Goal: Task Accomplishment & Management: Complete application form

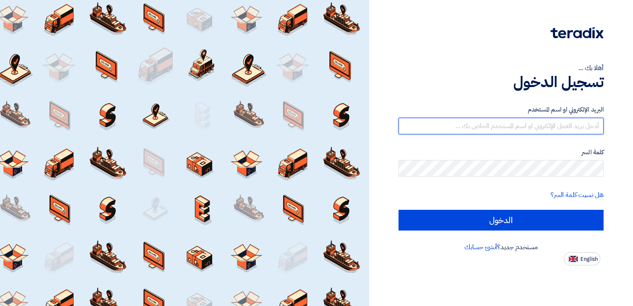
click at [506, 124] on input "text" at bounding box center [501, 126] width 205 height 17
type input "س"
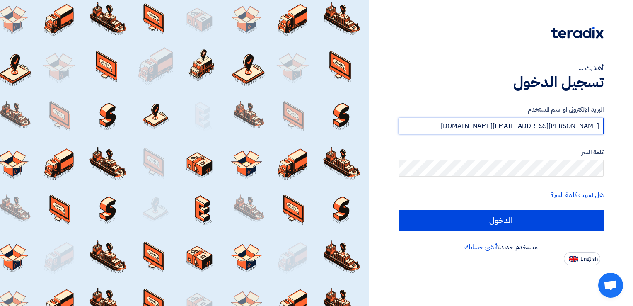
type input "[PERSON_NAME][EMAIL_ADDRESS][DOMAIN_NAME]"
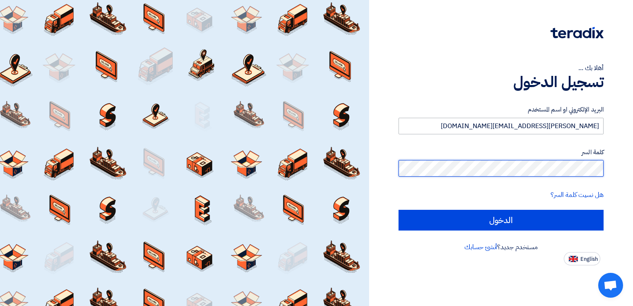
click at [399, 210] on input "الدخول" at bounding box center [501, 220] width 205 height 21
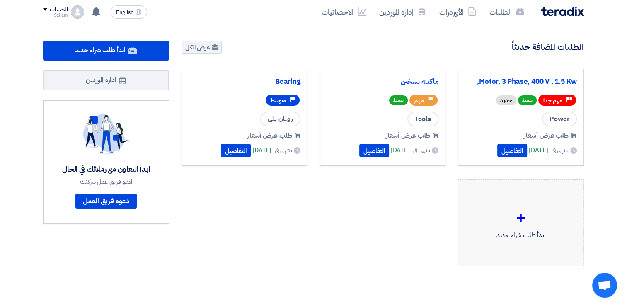
click at [521, 223] on div "+" at bounding box center [521, 217] width 112 height 25
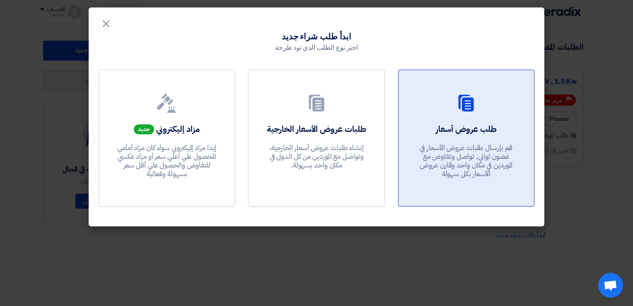
click at [454, 155] on p "قم بإرسال طلبات عروض الأسعار في غضون ثواني, تواصل وتفاوض مع الموردين في مكان وا…" at bounding box center [466, 160] width 99 height 35
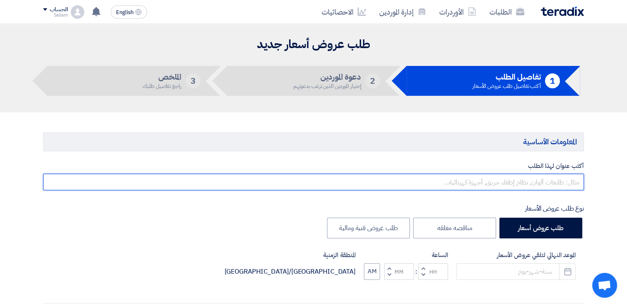
click at [452, 187] on input "text" at bounding box center [313, 182] width 541 height 17
type input "t"
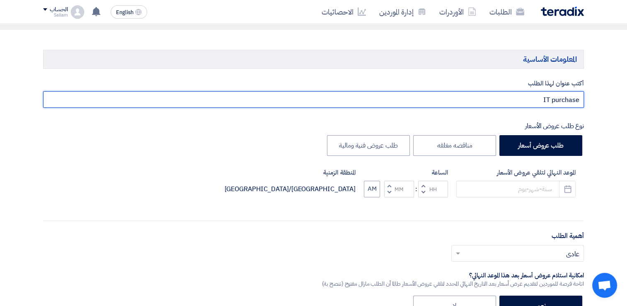
scroll to position [83, 0]
drag, startPoint x: 517, startPoint y: 102, endPoint x: 571, endPoint y: 98, distance: 54.4
click at [571, 98] on input "IT purchase" at bounding box center [313, 99] width 541 height 17
click at [538, 102] on input "IT purchase" at bounding box center [313, 99] width 541 height 17
drag, startPoint x: 538, startPoint y: 100, endPoint x: 595, endPoint y: 99, distance: 57.2
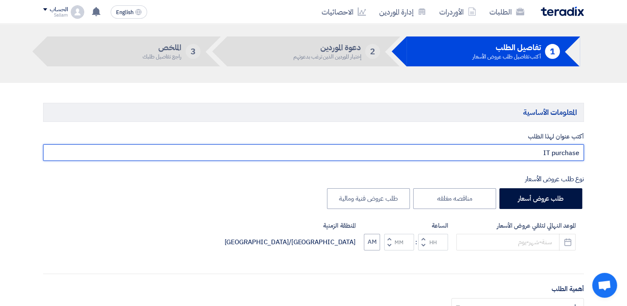
scroll to position [0, 0]
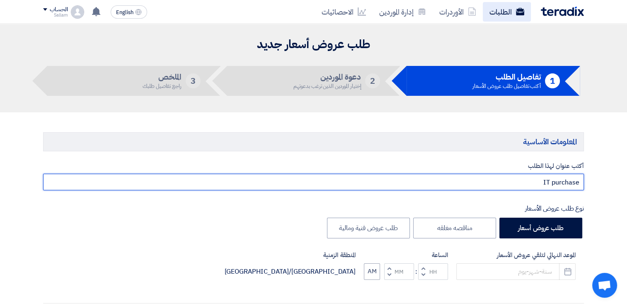
type input "IT purchase"
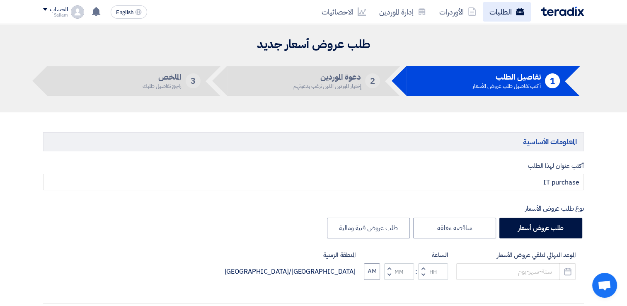
click at [510, 12] on link "الطلبات" at bounding box center [507, 11] width 48 height 19
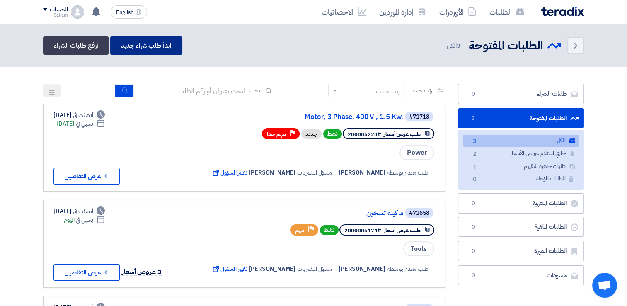
click at [149, 46] on link "ابدأ طلب شراء جديد" at bounding box center [146, 45] width 72 height 18
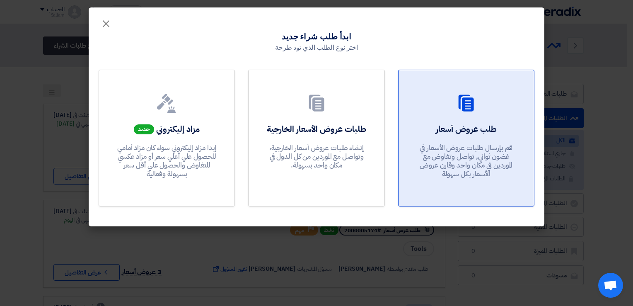
click at [502, 134] on div "طلب عروض أسعار قم بإرسال طلبات عروض الأسعار في غضون ثواني, تواصل وتفاوض مع المو…" at bounding box center [467, 153] width 116 height 60
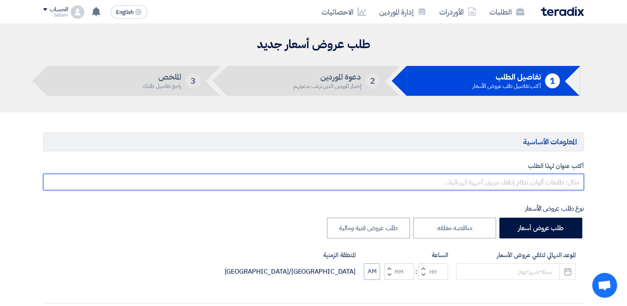
click at [528, 177] on input "text" at bounding box center [313, 182] width 541 height 17
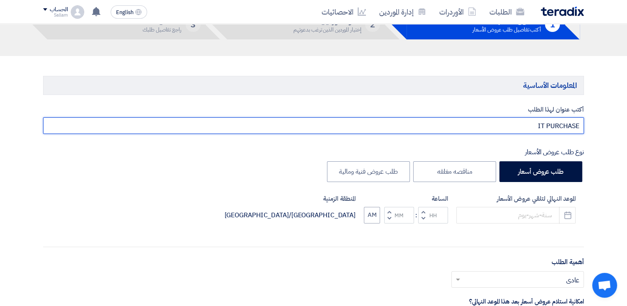
scroll to position [83, 0]
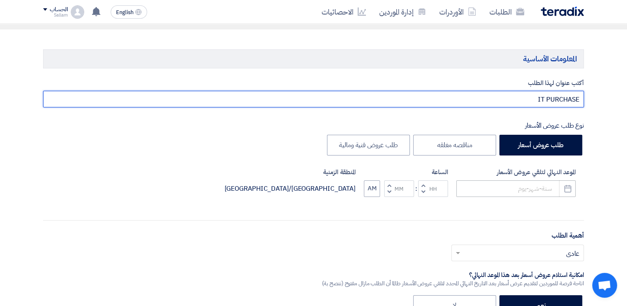
type input "IT PURCHASE"
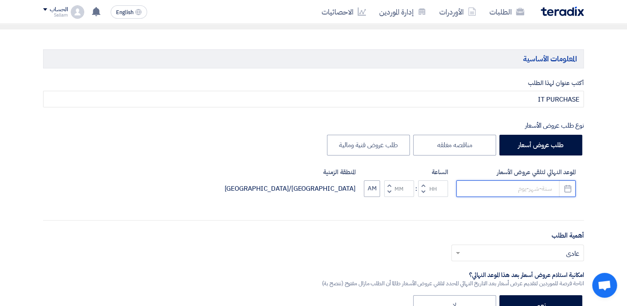
click at [515, 191] on input at bounding box center [515, 188] width 119 height 17
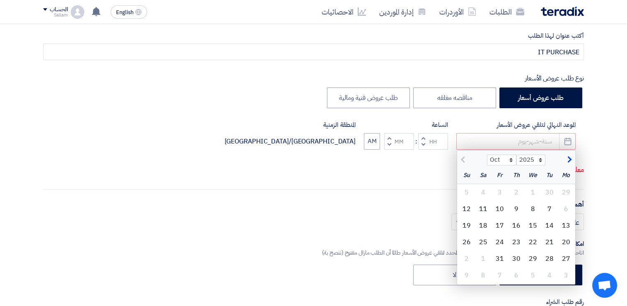
scroll to position [166, 0]
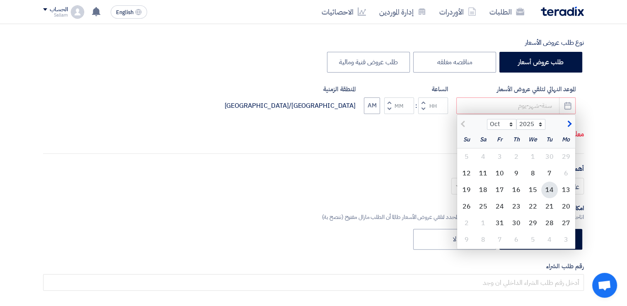
click at [546, 187] on div "14" at bounding box center [549, 190] width 17 height 17
type input "[DATE]"
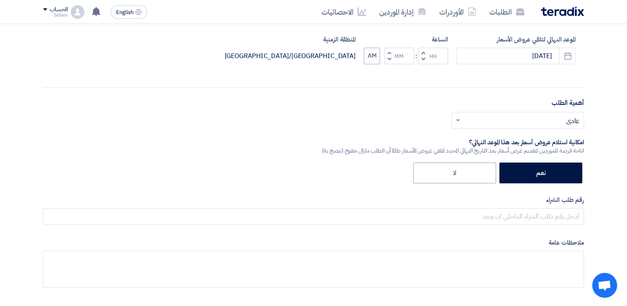
scroll to position [249, 0]
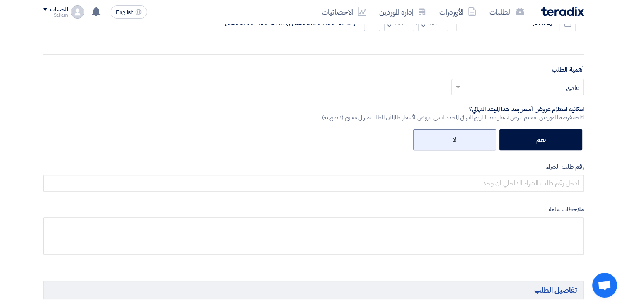
click at [463, 141] on label "لا" at bounding box center [454, 139] width 83 height 21
click at [456, 141] on input "لا" at bounding box center [453, 138] width 5 height 5
radio input "true"
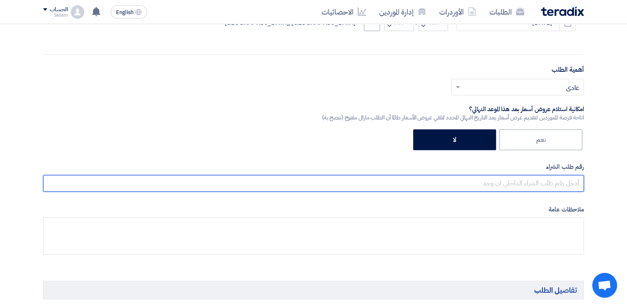
click at [495, 182] on input "text" at bounding box center [313, 183] width 541 height 17
paste input "1000005233"
paste input "1000005234"
click at [538, 183] on input "1000005233,1000005234" at bounding box center [313, 183] width 541 height 17
type input "1000005233 ,1000005234"
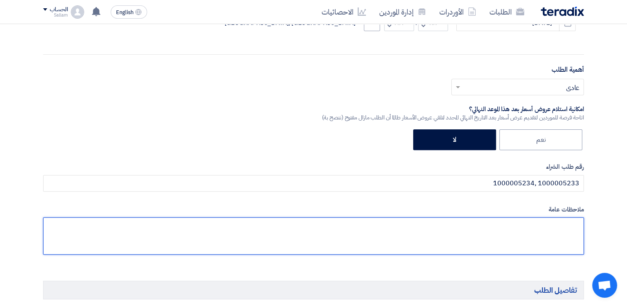
click at [524, 229] on textarea at bounding box center [313, 235] width 541 height 37
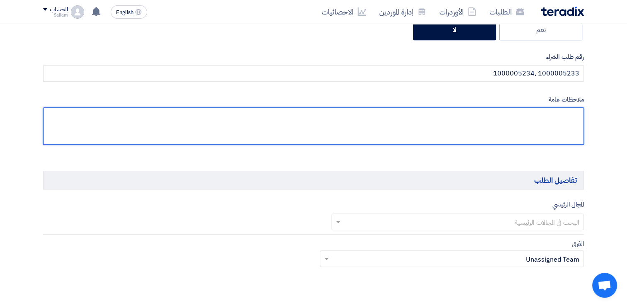
scroll to position [373, 0]
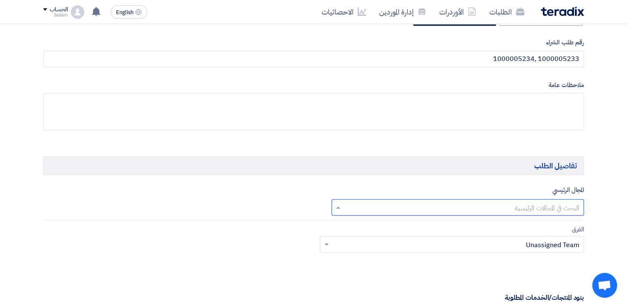
click at [517, 208] on input "text" at bounding box center [462, 208] width 236 height 14
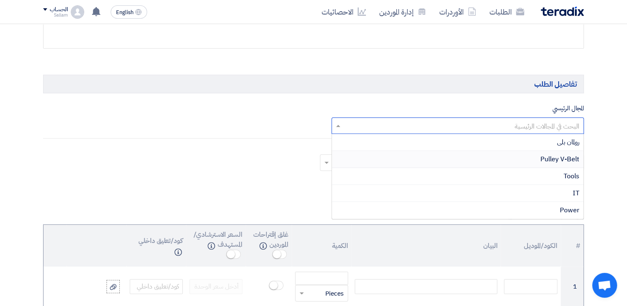
scroll to position [456, 0]
click at [517, 196] on div "IT" at bounding box center [458, 192] width 252 height 17
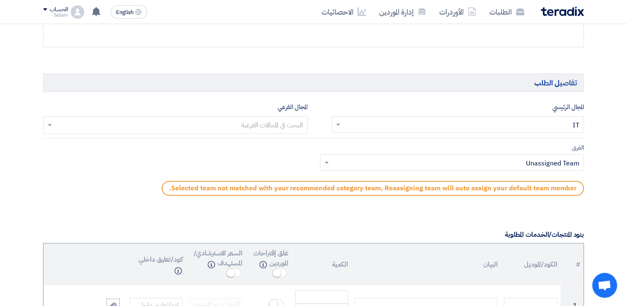
click at [264, 127] on input "text" at bounding box center [175, 126] width 256 height 14
click at [269, 145] on div "Hardware" at bounding box center [176, 142] width 264 height 17
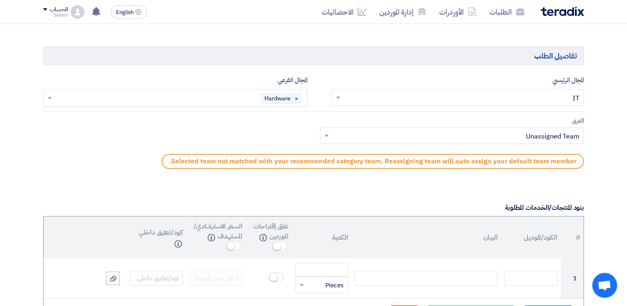
scroll to position [497, 0]
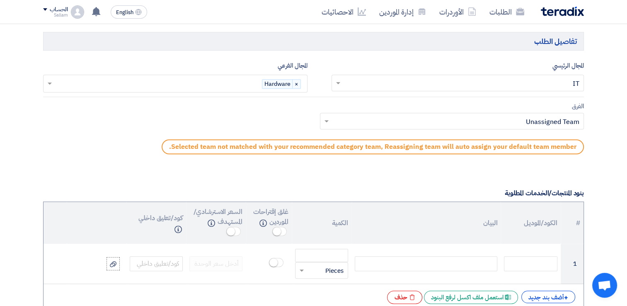
click at [565, 123] on input "text" at bounding box center [457, 122] width 248 height 14
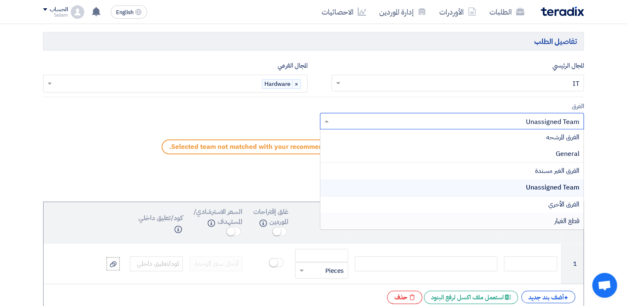
scroll to position [0, 0]
click at [534, 149] on div "General" at bounding box center [452, 154] width 264 height 17
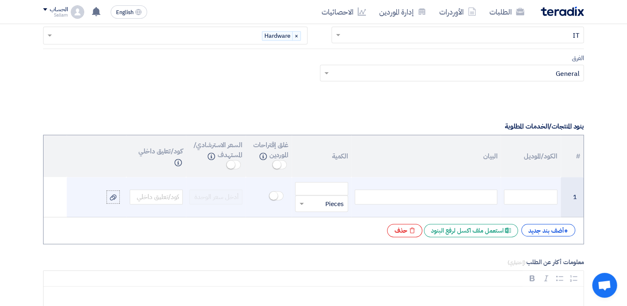
scroll to position [580, 0]
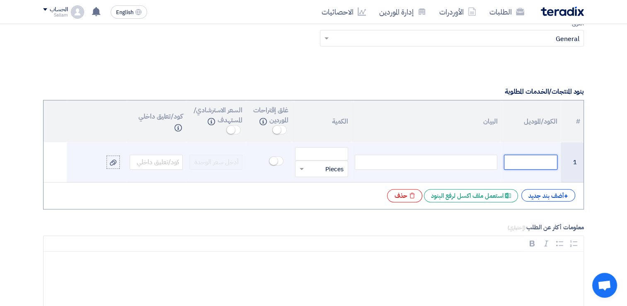
click at [520, 163] on input "text" at bounding box center [530, 162] width 53 height 15
click at [451, 163] on div at bounding box center [426, 162] width 143 height 15
paste div
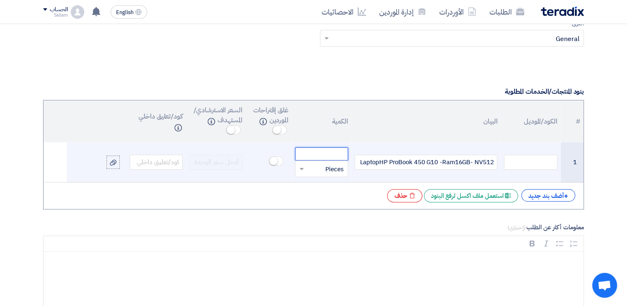
click at [316, 155] on input "number" at bounding box center [321, 153] width 53 height 13
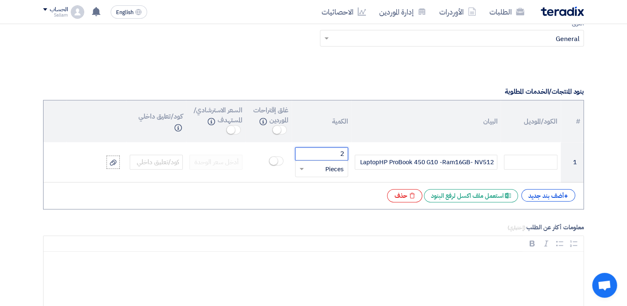
type input "2"
click at [274, 195] on div "+ أضف بند جديد Excel file استعمل ملف اكسل لرفع البنود Excel file حذف" at bounding box center [313, 195] width 527 height 13
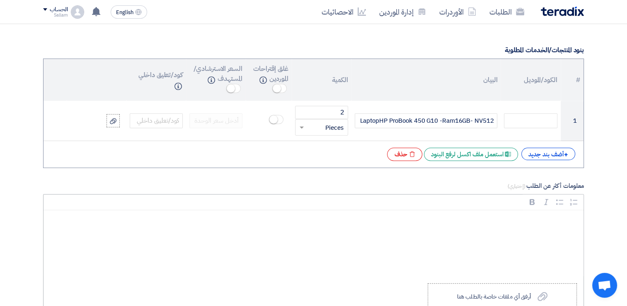
scroll to position [663, 0]
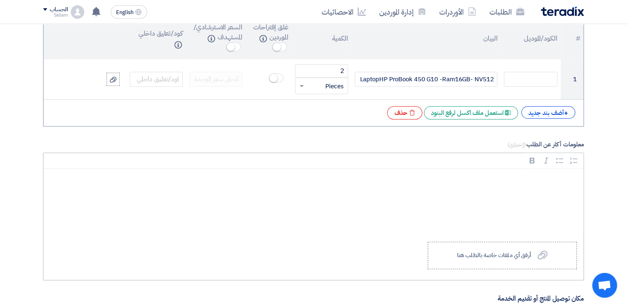
click at [445, 222] on div "Rich Text Editor, main" at bounding box center [314, 202] width 540 height 66
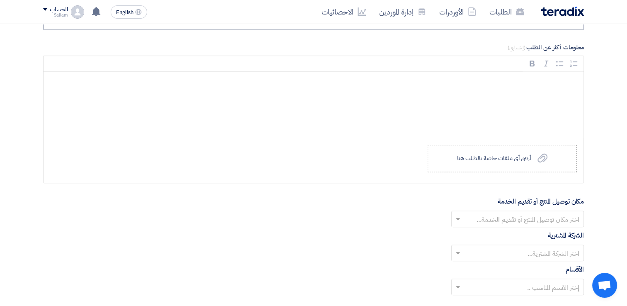
scroll to position [871, 0]
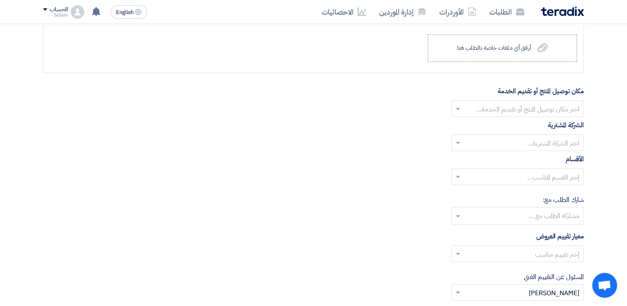
click at [501, 114] on ng-select "اختر مكان توصيل المنتج أو تقديم الخدمة..." at bounding box center [517, 108] width 133 height 17
click at [518, 126] on div "الاداره" at bounding box center [518, 125] width 132 height 17
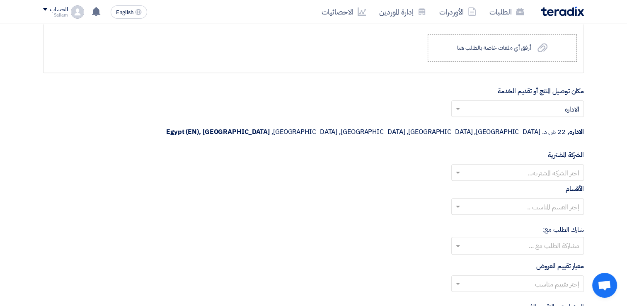
click at [498, 167] on input "text" at bounding box center [522, 174] width 116 height 14
click at [503, 181] on div "مصر للاسمنت قنا" at bounding box center [518, 189] width 132 height 17
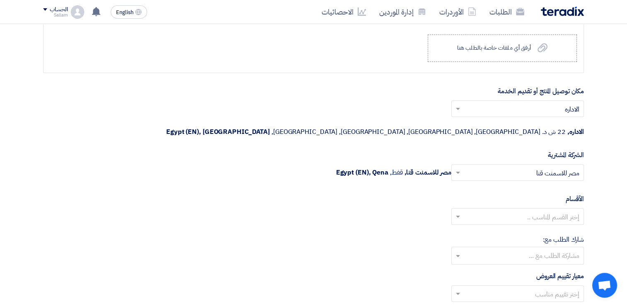
click at [477, 211] on input "text" at bounding box center [522, 218] width 116 height 14
click at [488, 225] on div "General Department" at bounding box center [518, 233] width 132 height 17
click at [509, 250] on input "text" at bounding box center [517, 257] width 124 height 14
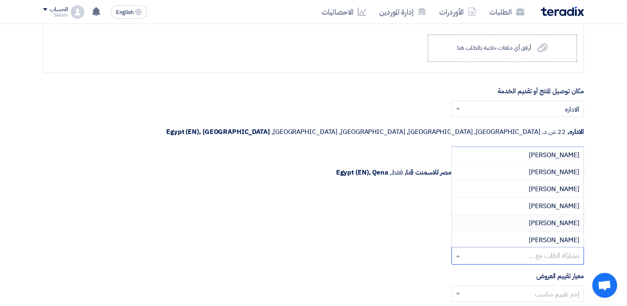
click at [353, 235] on div "شارك [PERSON_NAME] مع: مشاركة الطلب مع ... [PERSON_NAME] [PERSON_NAME] [PERSON_…" at bounding box center [313, 250] width 541 height 30
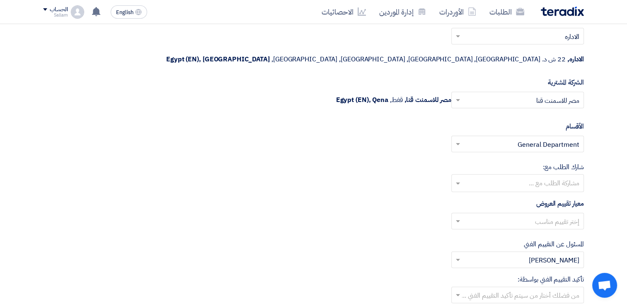
scroll to position [953, 0]
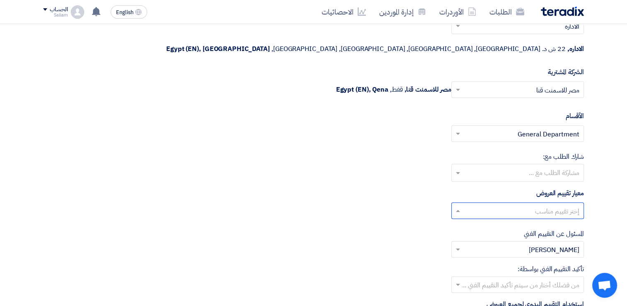
click at [512, 205] on input "text" at bounding box center [522, 212] width 116 height 14
click at [542, 222] on span "المعايير الاساسية" at bounding box center [560, 227] width 37 height 10
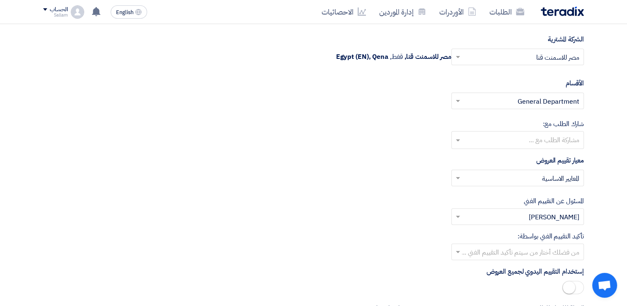
scroll to position [1036, 0]
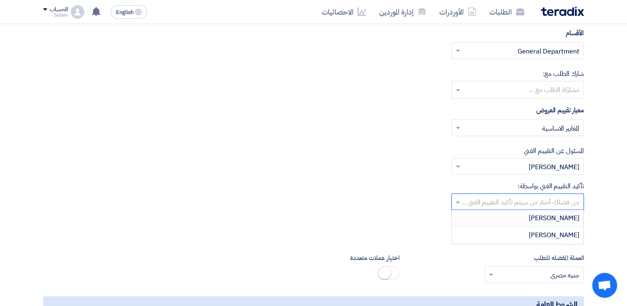
click at [488, 196] on input "text" at bounding box center [522, 203] width 116 height 14
click at [505, 227] on div "[PERSON_NAME]" at bounding box center [518, 235] width 132 height 17
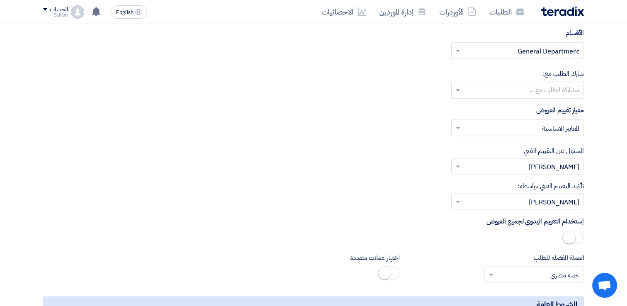
click at [497, 196] on input "text" at bounding box center [522, 203] width 116 height 14
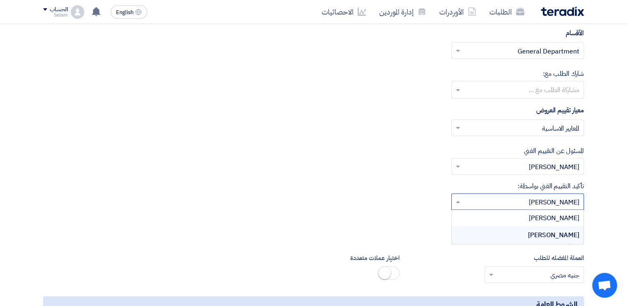
click at [497, 196] on input "text" at bounding box center [522, 203] width 116 height 14
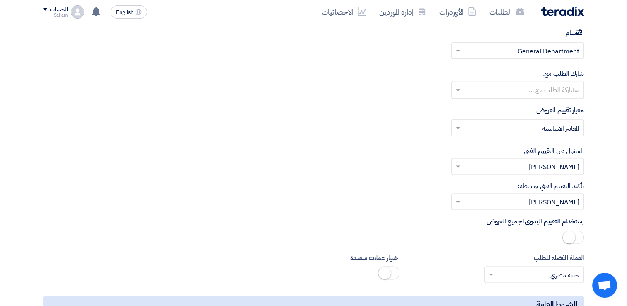
click at [404, 187] on div "تأكيد التقييم الفني بواسطة: من فضلك أختار من سيتم تأكيد التقييم الفني ... × [PE…" at bounding box center [313, 195] width 541 height 29
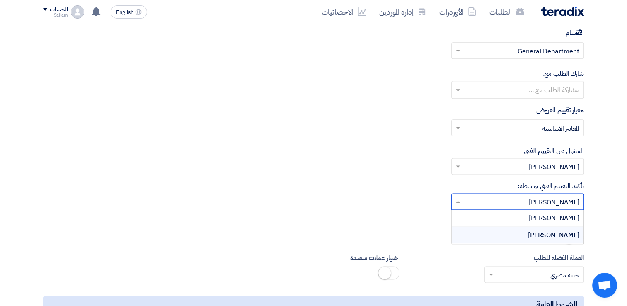
drag, startPoint x: 535, startPoint y: 178, endPoint x: 571, endPoint y: 178, distance: 36.1
click at [571, 196] on input "text" at bounding box center [522, 203] width 116 height 14
drag, startPoint x: 574, startPoint y: 179, endPoint x: 526, endPoint y: 179, distance: 47.3
click at [526, 196] on input "text" at bounding box center [522, 203] width 116 height 14
click at [392, 185] on div "تأكيد التقييم الفني بواسطة: من فضلك أختار من سيتم تأكيد التقييم الفني ... × [PE…" at bounding box center [313, 195] width 541 height 29
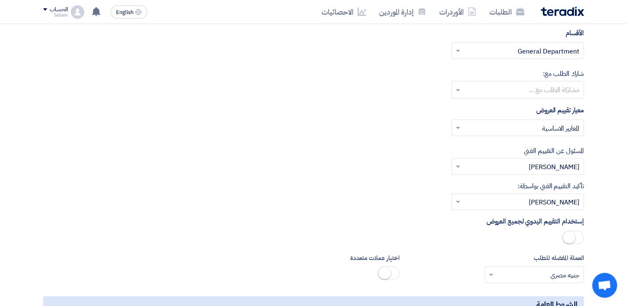
click at [563, 196] on input "text" at bounding box center [522, 203] width 116 height 14
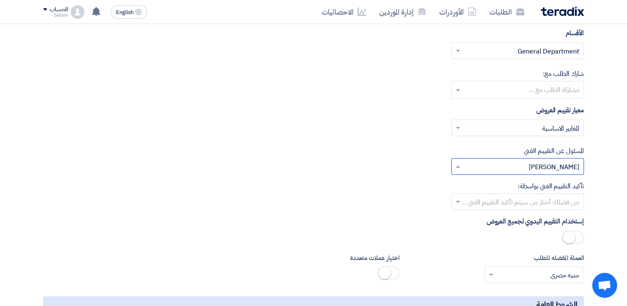
click at [496, 160] on input "text" at bounding box center [522, 167] width 116 height 14
drag, startPoint x: 560, startPoint y: 141, endPoint x: 565, endPoint y: 141, distance: 5.0
click at [561, 160] on input "text" at bounding box center [522, 167] width 116 height 14
drag, startPoint x: 577, startPoint y: 143, endPoint x: 565, endPoint y: 145, distance: 13.0
click at [565, 160] on input "text" at bounding box center [522, 167] width 116 height 14
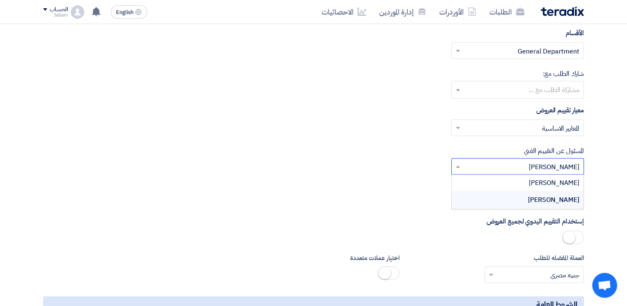
click at [367, 147] on div "المسئول عن التقييم الفني من فضلك إختر مقييم فني × [PERSON_NAME] × [PERSON_NAME]…" at bounding box center [313, 160] width 541 height 29
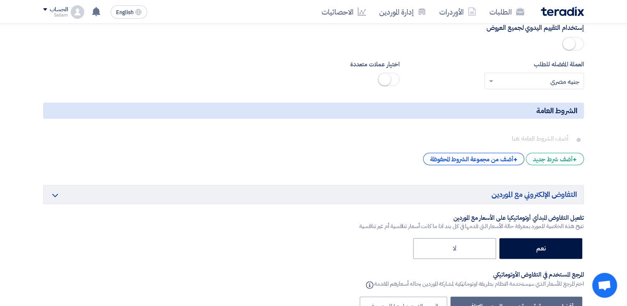
scroll to position [1244, 0]
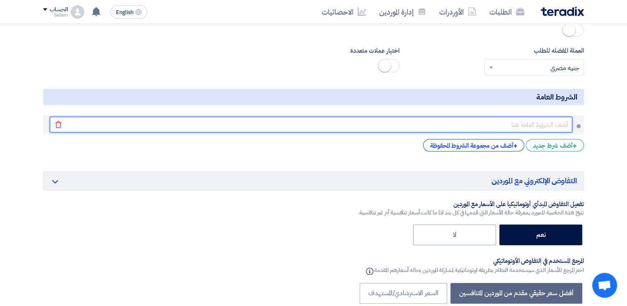
click at [509, 116] on input "text" at bounding box center [311, 124] width 523 height 16
type input "H"
type input "الدفع اجل 30 يوم"
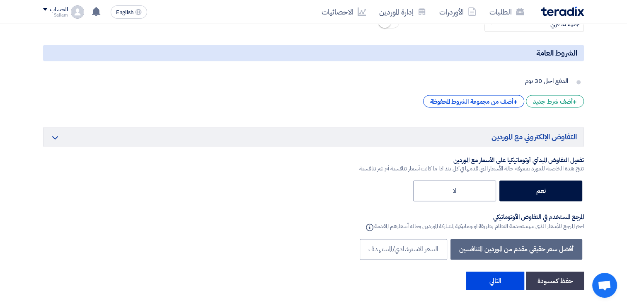
scroll to position [1326, 0]
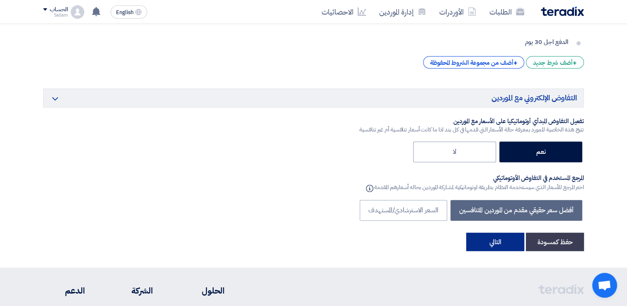
click at [493, 233] on button "التالي" at bounding box center [495, 242] width 58 height 18
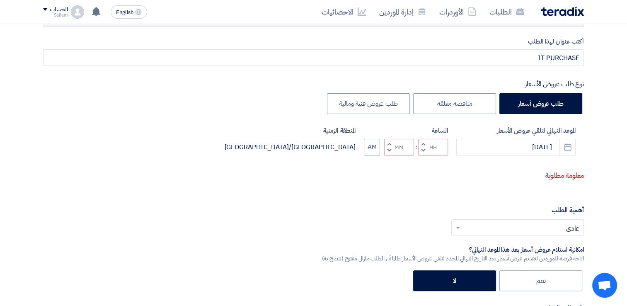
click at [388, 153] on span "button" at bounding box center [389, 150] width 3 height 6
type input "11"
type input "59"
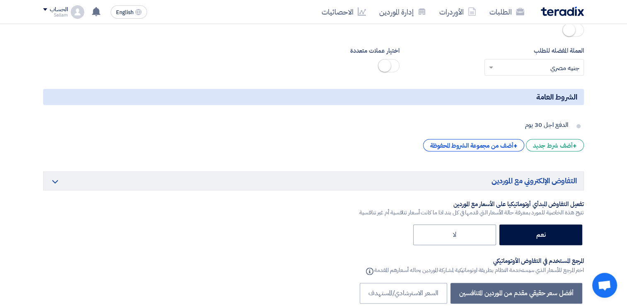
scroll to position [1409, 0]
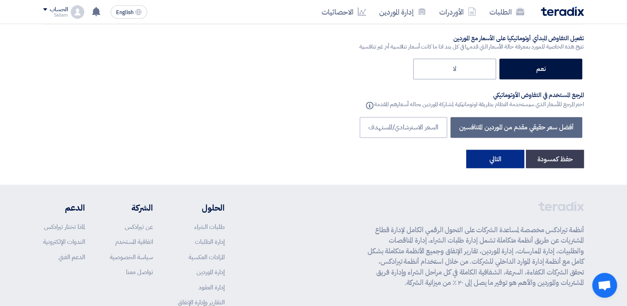
click at [497, 150] on button "التالي" at bounding box center [495, 159] width 58 height 18
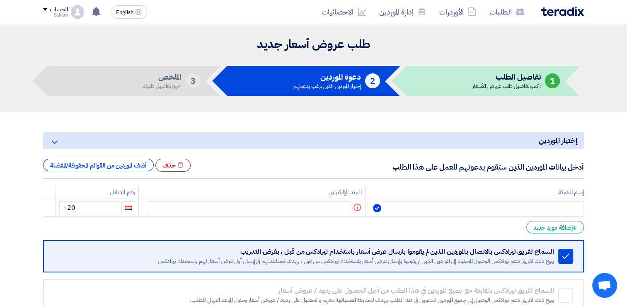
click at [463, 194] on th "إسم الشركة" at bounding box center [475, 192] width 218 height 14
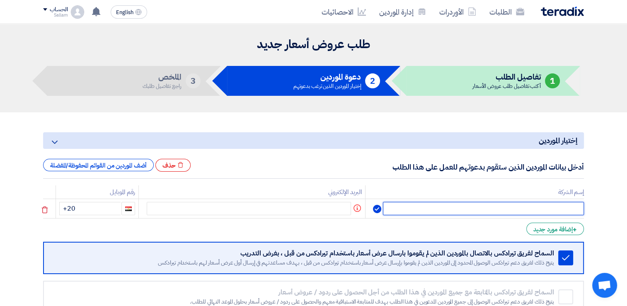
click at [509, 206] on input "text" at bounding box center [483, 208] width 201 height 13
click at [456, 208] on input "text" at bounding box center [483, 208] width 201 height 13
type input "e"
type input "R"
type input "EXPRESS"
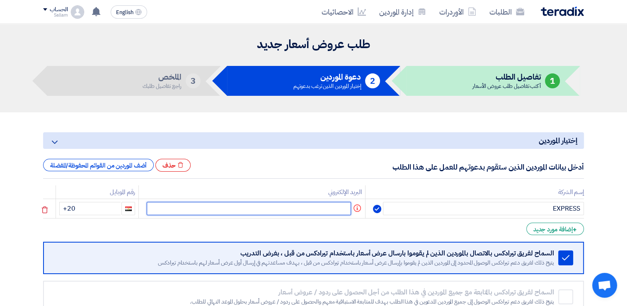
click at [214, 203] on input "text" at bounding box center [249, 208] width 204 height 13
paste input "[EMAIL_ADDRESS][DOMAIN_NAME]"
type input "[EMAIL_ADDRESS][DOMAIN_NAME]"
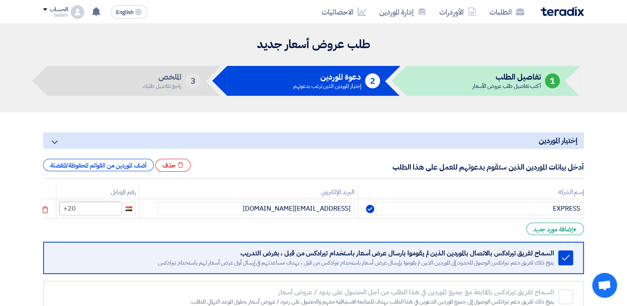
click at [82, 209] on input "+20" at bounding box center [90, 208] width 61 height 13
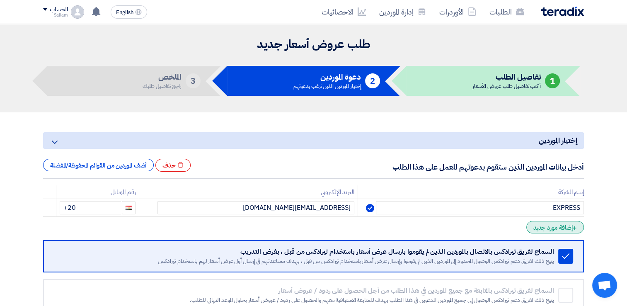
click at [553, 230] on div "+ إضافة مورد جديد" at bounding box center [555, 227] width 58 height 12
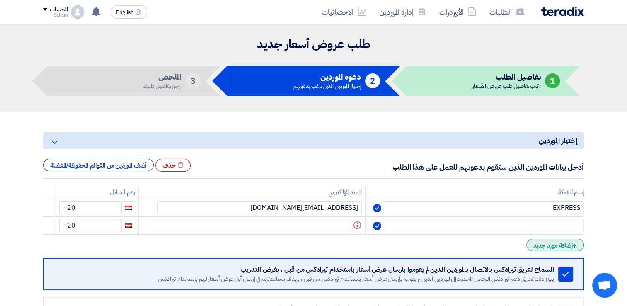
click at [554, 240] on div "+ إضافة مورد جديد" at bounding box center [555, 245] width 58 height 12
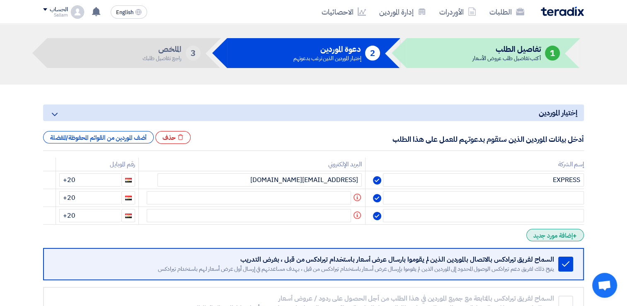
scroll to position [41, 0]
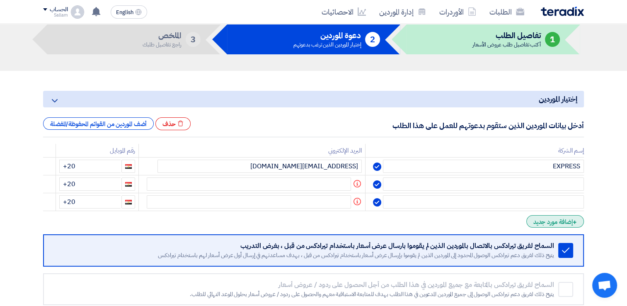
click at [553, 225] on div "+ إضافة مورد جديد" at bounding box center [555, 221] width 58 height 12
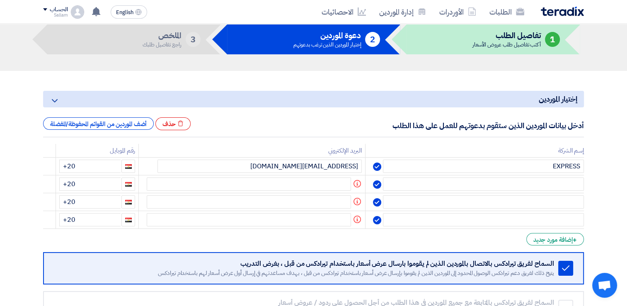
scroll to position [83, 0]
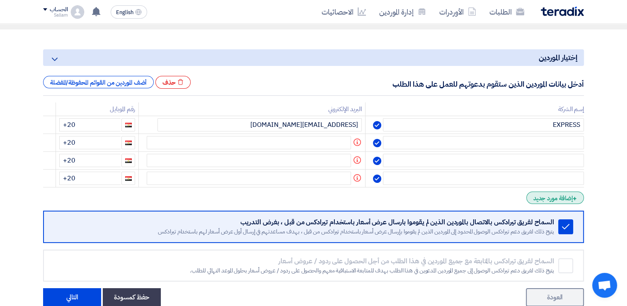
click at [555, 203] on form "إختيار الموردين Minimize/Maximize Category أدخل بيانات الموردين الذين ستقوم بدع…" at bounding box center [313, 177] width 541 height 257
click at [553, 199] on div "+ إضافة مورد جديد" at bounding box center [555, 198] width 58 height 12
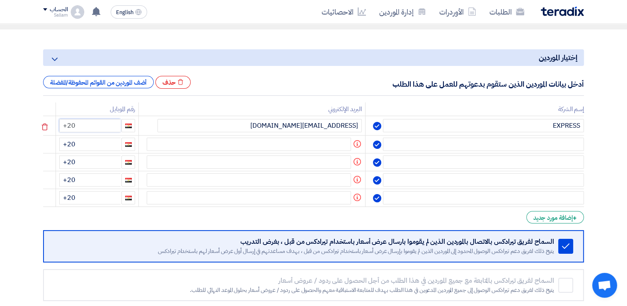
click at [92, 121] on input "+20" at bounding box center [89, 125] width 61 height 13
type input "[PHONE_NUMBER]"
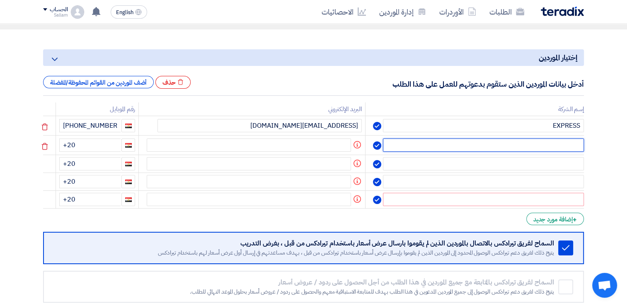
click at [534, 145] on input "text" at bounding box center [483, 144] width 201 height 13
type input "BETA"
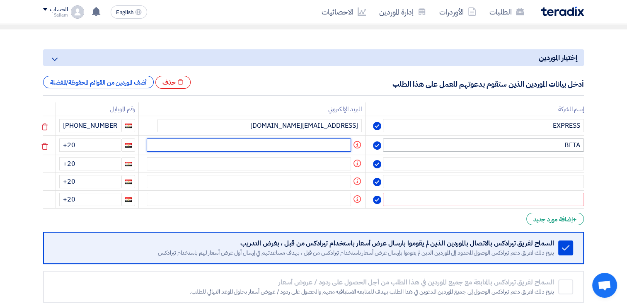
paste input "[EMAIL_ADDRESS][DOMAIN_NAME]"
type input "[EMAIL_ADDRESS][DOMAIN_NAME]"
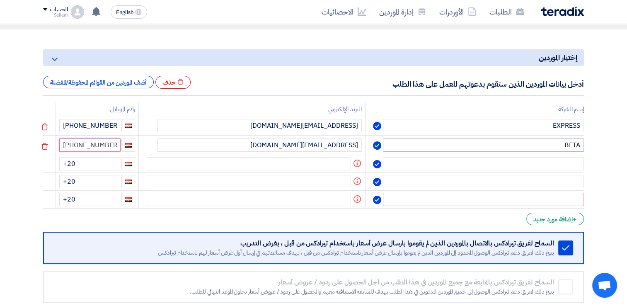
type input "[PHONE_NUMBER]"
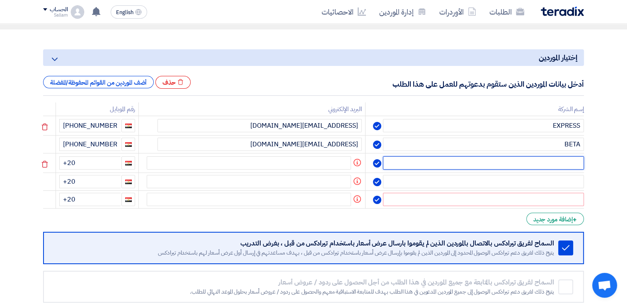
click at [509, 160] on input "text" at bounding box center [483, 162] width 201 height 13
type input "POWER EGY"
click at [465, 162] on input "POWER EGY" at bounding box center [483, 162] width 201 height 13
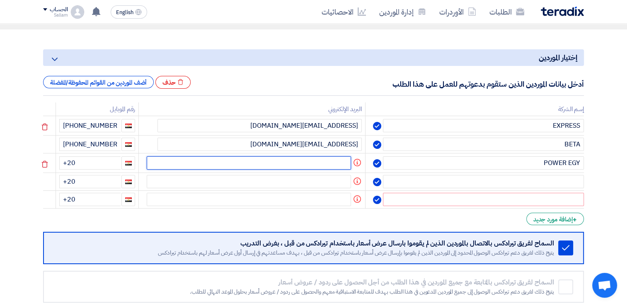
click at [291, 156] on input "text" at bounding box center [249, 162] width 204 height 13
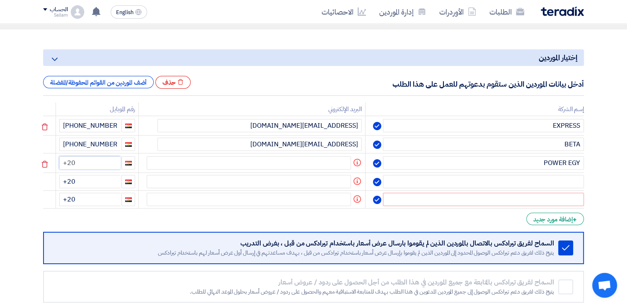
click at [105, 167] on input "+20" at bounding box center [89, 162] width 61 height 13
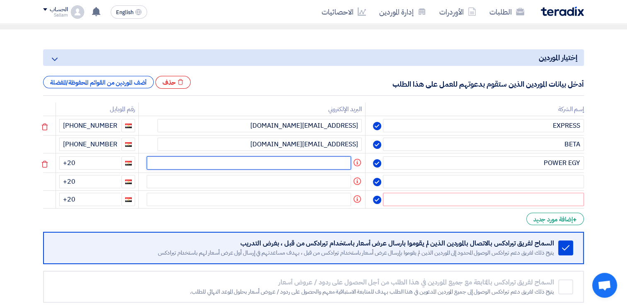
click at [280, 164] on input "text" at bounding box center [249, 162] width 204 height 13
click at [310, 162] on input "text" at bounding box center [249, 162] width 204 height 13
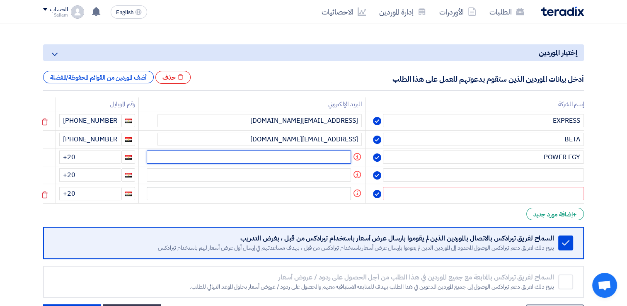
scroll to position [124, 0]
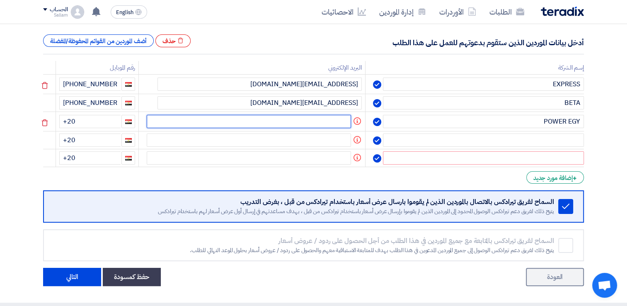
click at [295, 120] on input "text" at bounding box center [249, 121] width 204 height 13
click at [162, 118] on input "text" at bounding box center [249, 121] width 204 height 13
click at [182, 122] on input "text" at bounding box center [249, 121] width 204 height 13
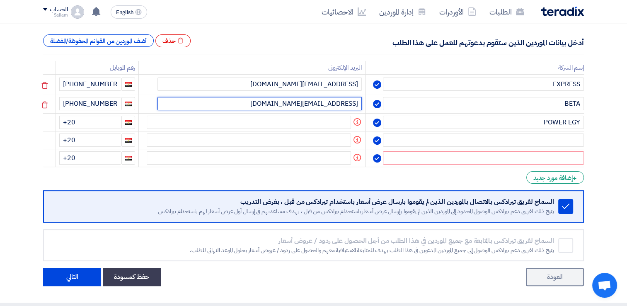
click at [228, 106] on input "[EMAIL_ADDRESS][DOMAIN_NAME]" at bounding box center [260, 103] width 204 height 13
click at [286, 104] on input "[EMAIL_ADDRESS][DOMAIN_NAME]" at bounding box center [260, 103] width 204 height 13
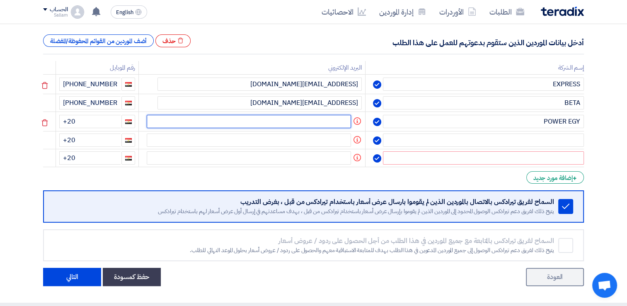
click at [279, 119] on input "text" at bounding box center [249, 121] width 204 height 13
type input "F"
type input "[EMAIL_ADDRESS][DOMAIN_NAME]"
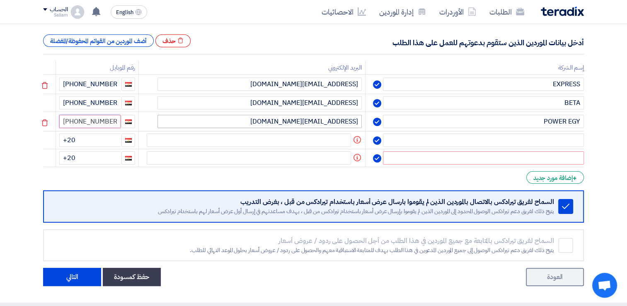
type input "[PHONE_NUMBER]"
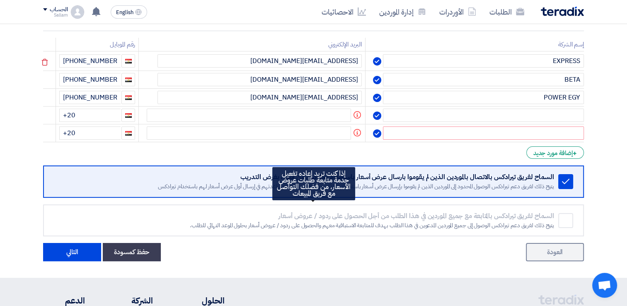
scroll to position [207, 0]
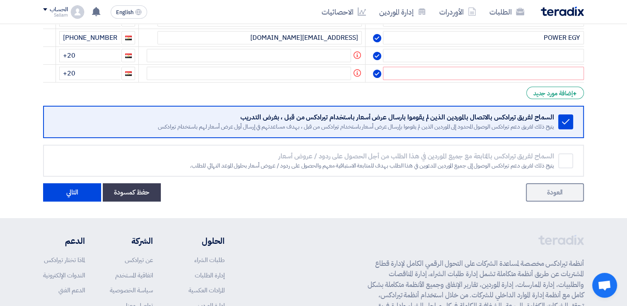
click at [563, 120] on use at bounding box center [565, 121] width 7 height 5
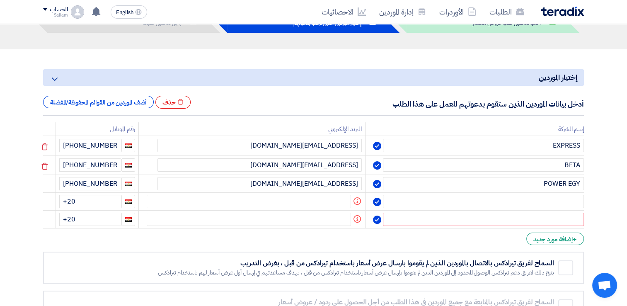
scroll to position [124, 0]
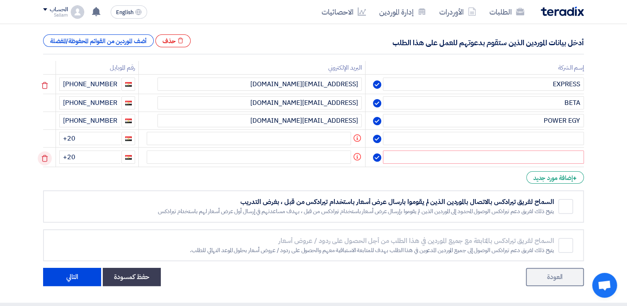
click at [0, 0] on icon at bounding box center [0, 0] width 0 height 0
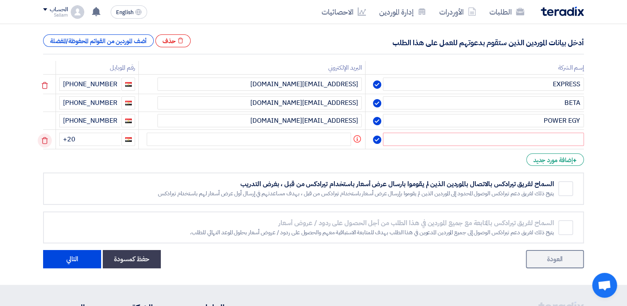
click at [50, 136] on icon at bounding box center [45, 140] width 14 height 14
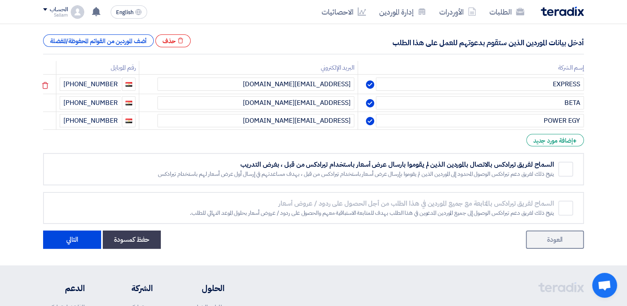
click at [570, 172] on div "Remove service" at bounding box center [565, 169] width 15 height 15
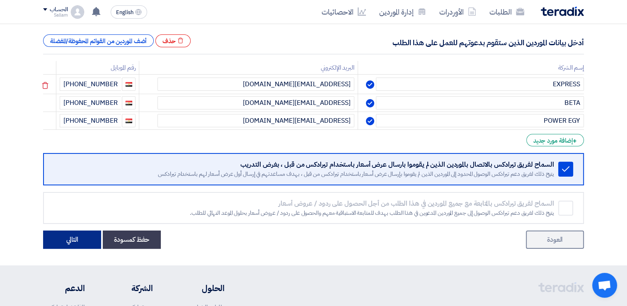
click at [63, 236] on button "التالي" at bounding box center [72, 239] width 58 height 18
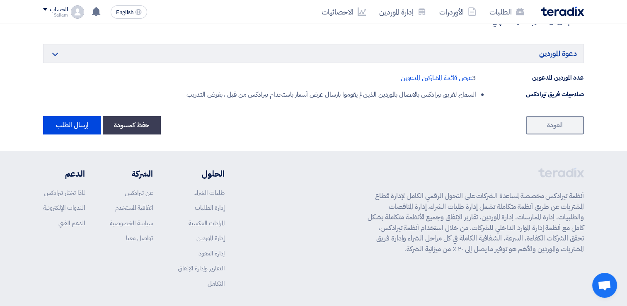
scroll to position [553, 0]
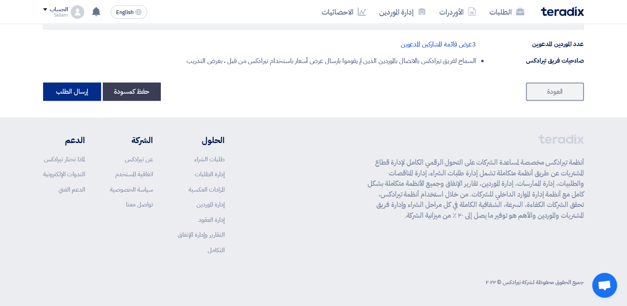
click at [61, 94] on button "إرسال الطلب" at bounding box center [72, 91] width 58 height 18
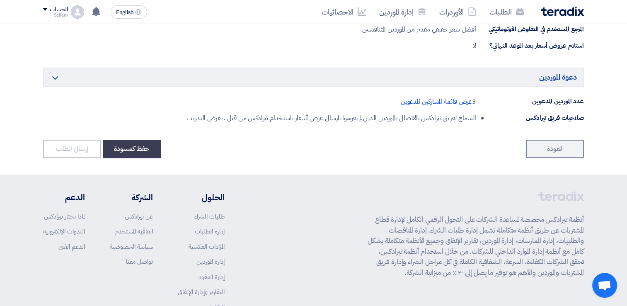
scroll to position [497, 0]
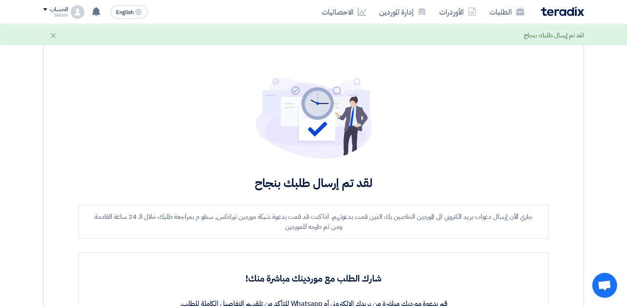
scroll to position [166, 0]
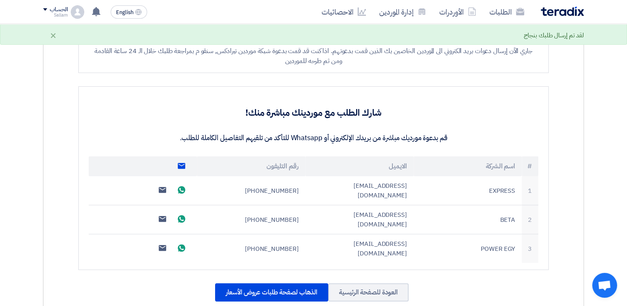
click at [182, 167] on use at bounding box center [181, 166] width 7 height 6
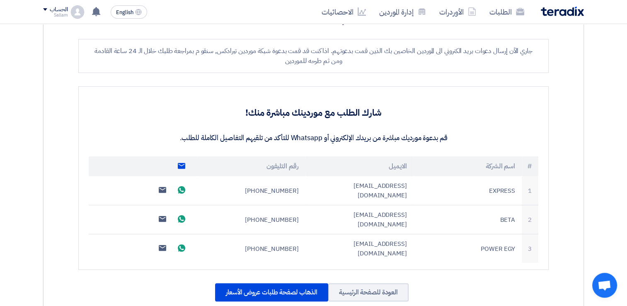
click at [182, 165] on icon "Send email to all suppliers" at bounding box center [181, 165] width 7 height 7
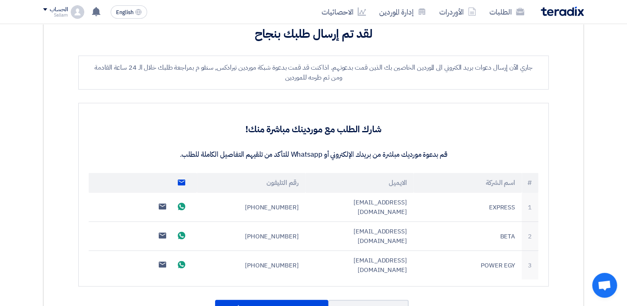
scroll to position [134, 0]
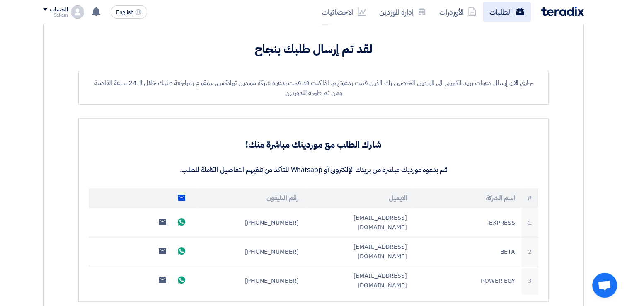
click at [515, 14] on link "الطلبات" at bounding box center [507, 11] width 48 height 19
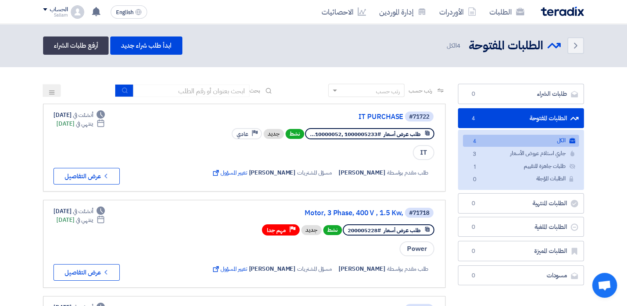
click at [380, 286] on app-rfq-listing-content "رتب حسب رتب حسب بحث مجال الطلب مسؤول المشتريات نوع الطلب" at bounding box center [244, 282] width 403 height 396
click at [103, 175] on icon "Check details" at bounding box center [106, 176] width 8 height 8
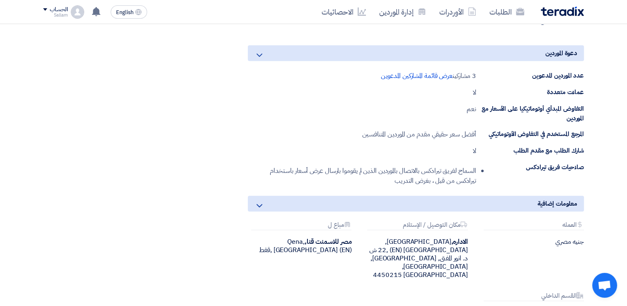
scroll to position [373, 0]
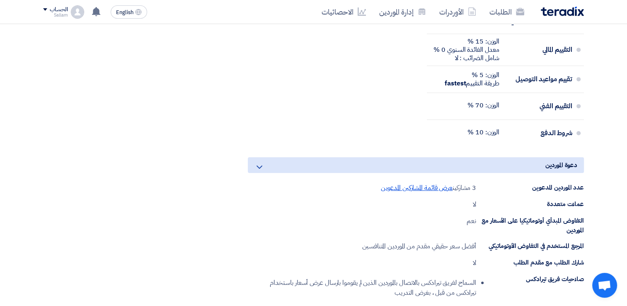
click at [427, 186] on span "عرض قائمة المشاركين المدعوين" at bounding box center [417, 188] width 72 height 10
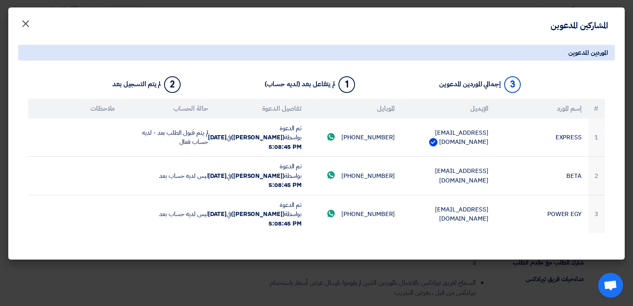
click at [26, 24] on span "×" at bounding box center [26, 23] width 10 height 25
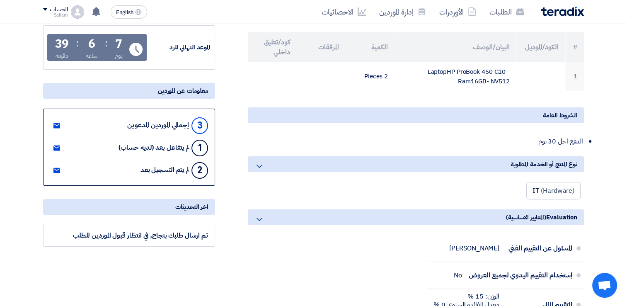
scroll to position [0, 0]
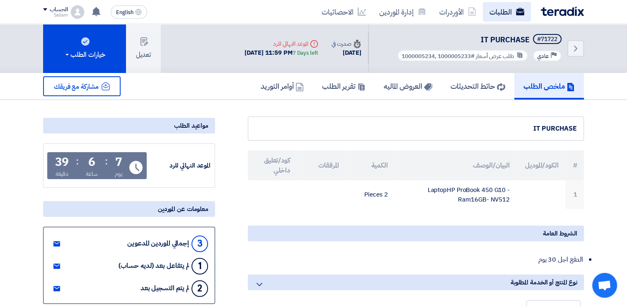
click at [519, 15] on use at bounding box center [520, 11] width 8 height 7
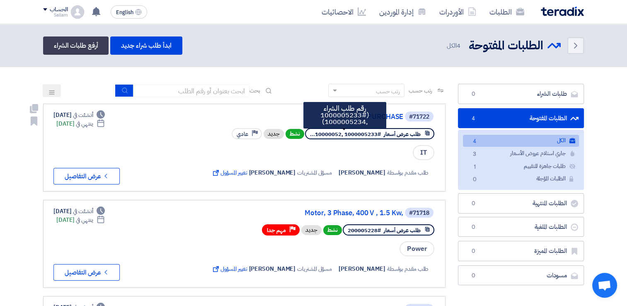
click at [350, 136] on span "#1000005233 ,10000052..." at bounding box center [345, 134] width 71 height 8
drag, startPoint x: 350, startPoint y: 136, endPoint x: 332, endPoint y: 137, distance: 17.5
click at [332, 137] on span "#1000005233 ,10000052..." at bounding box center [345, 134] width 71 height 8
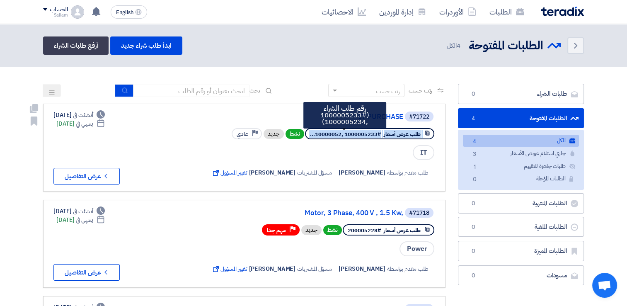
click at [332, 137] on span "#1000005233 ,10000052..." at bounding box center [345, 134] width 71 height 8
drag, startPoint x: 332, startPoint y: 137, endPoint x: 390, endPoint y: 130, distance: 58.5
click at [390, 130] on span "طلب عرض أسعار" at bounding box center [402, 134] width 37 height 8
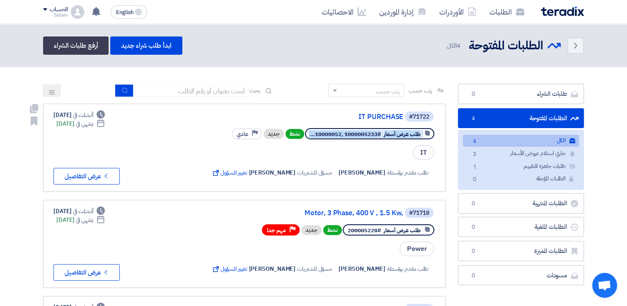
click at [378, 138] on div "طلب عرض أسعار #1000005233 ,10000052... نشط جديد Priority عادي" at bounding box center [334, 133] width 204 height 15
click at [164, 165] on div "#71722 IT PURCHASE طلب عرض أسعار #1000005233 ,10000052... نشط جديد Priority عاد…" at bounding box center [244, 148] width 382 height 74
